Goal: Navigation & Orientation: Find specific page/section

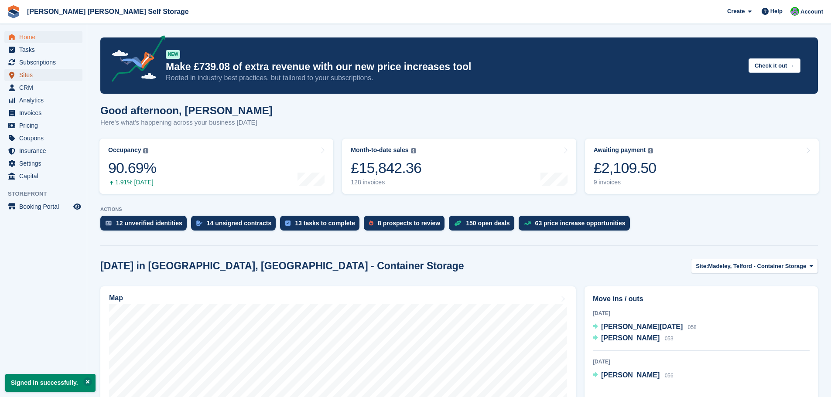
click at [22, 77] on span "Sites" at bounding box center [45, 75] width 52 height 12
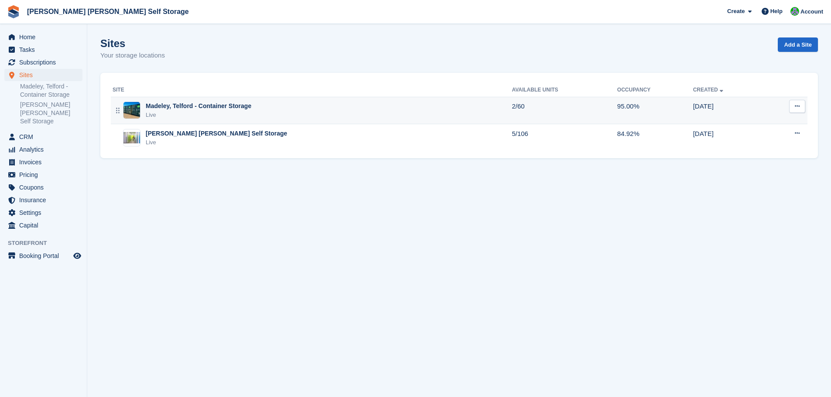
click at [205, 107] on div "Madeley, Telford - Container Storage" at bounding box center [199, 106] width 106 height 9
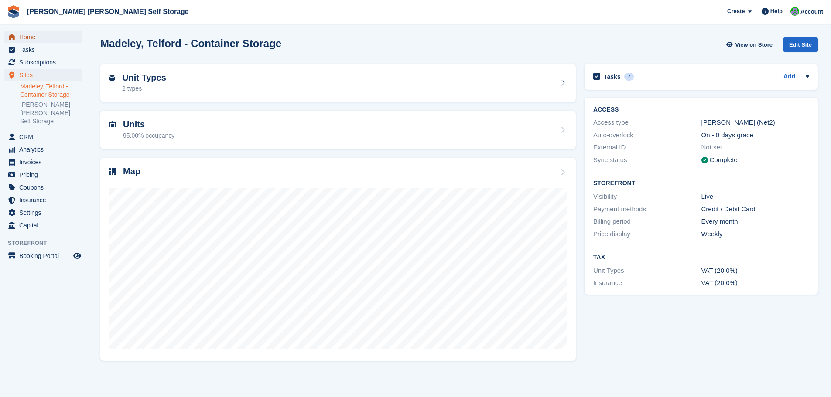
click at [26, 38] on span "Home" at bounding box center [45, 37] width 52 height 12
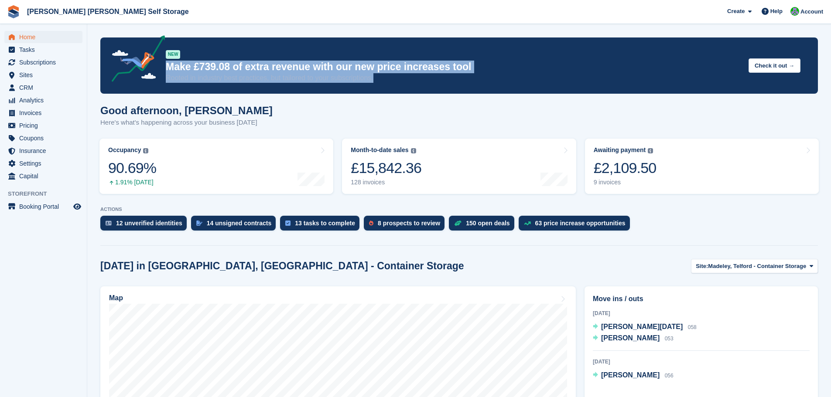
drag, startPoint x: 166, startPoint y: 66, endPoint x: 390, endPoint y: 77, distance: 224.0
click at [390, 77] on div "NEW Make £739.08 of extra revenue with our new price increases tool Rooted in i…" at bounding box center [454, 65] width 576 height 34
click at [390, 77] on p "Rooted in industry best practices, but tailored to your subscriptions." at bounding box center [454, 78] width 576 height 10
drag, startPoint x: 386, startPoint y: 79, endPoint x: 163, endPoint y: 67, distance: 224.1
click at [163, 67] on div "NEW Make £739.08 of extra revenue with our new price increases tool Rooted in i…" at bounding box center [459, 65] width 683 height 34
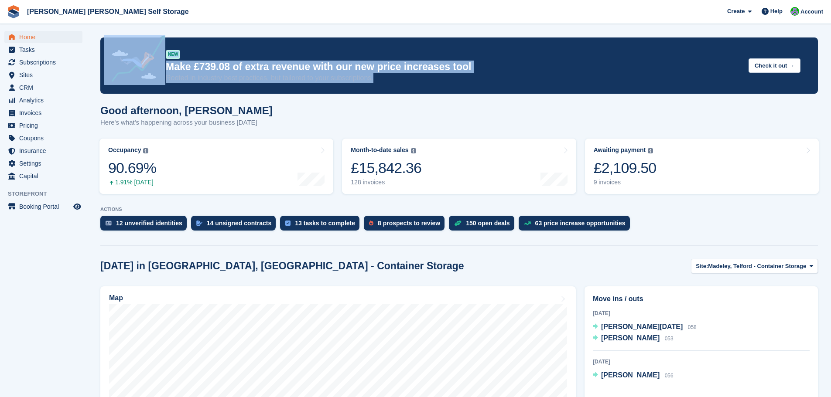
click at [166, 66] on p "Make £739.08 of extra revenue with our new price increases tool" at bounding box center [454, 67] width 576 height 13
